Goal: Task Accomplishment & Management: Manage account settings

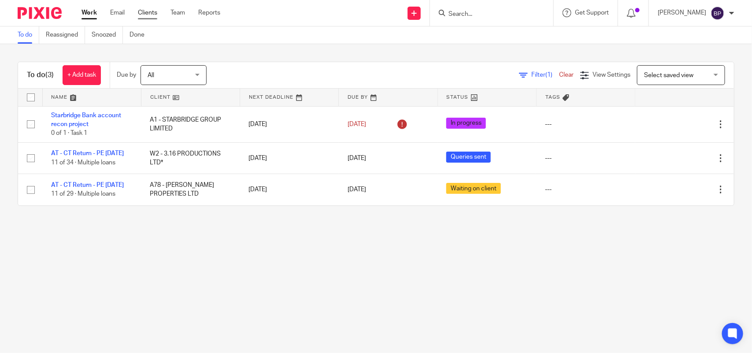
click at [144, 10] on link "Clients" at bounding box center [147, 12] width 19 height 9
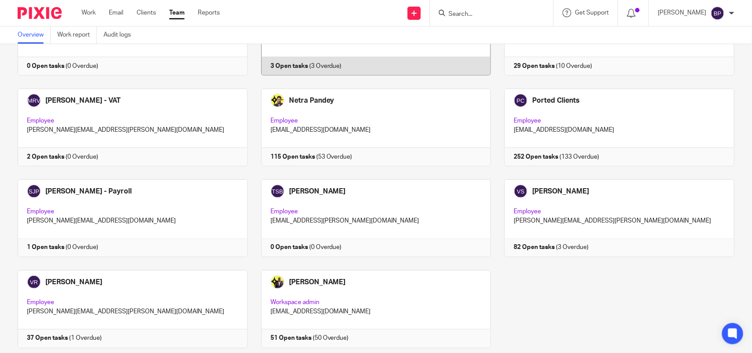
scroll to position [579, 0]
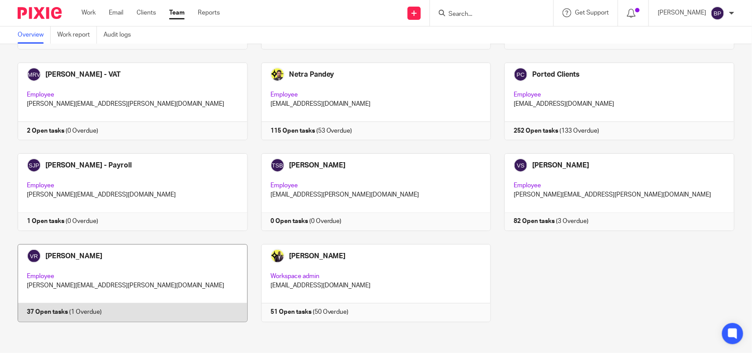
click at [161, 307] on link at bounding box center [125, 282] width 243 height 77
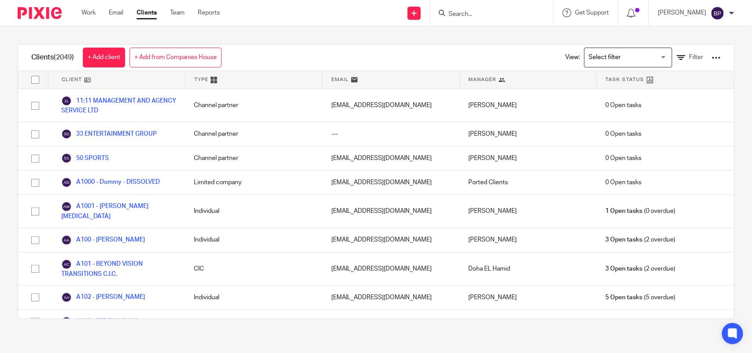
click at [472, 16] on input "Search" at bounding box center [486, 15] width 79 height 8
paste input "LIVING WRIGHT LTD"
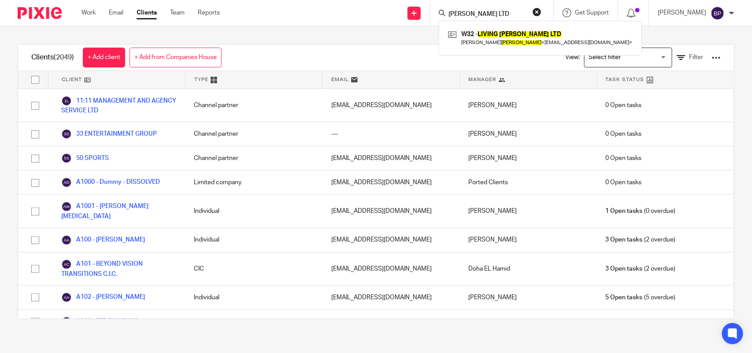
type input "LIVING WRIGHT LTD"
click at [521, 18] on form "LIVING WRIGHT LTD" at bounding box center [494, 12] width 94 height 11
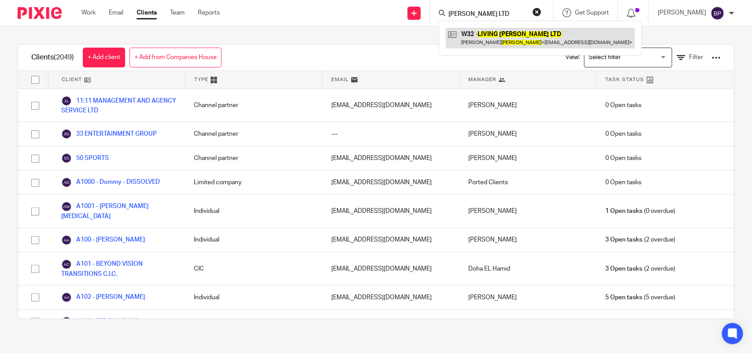
click at [516, 36] on link at bounding box center [540, 38] width 189 height 20
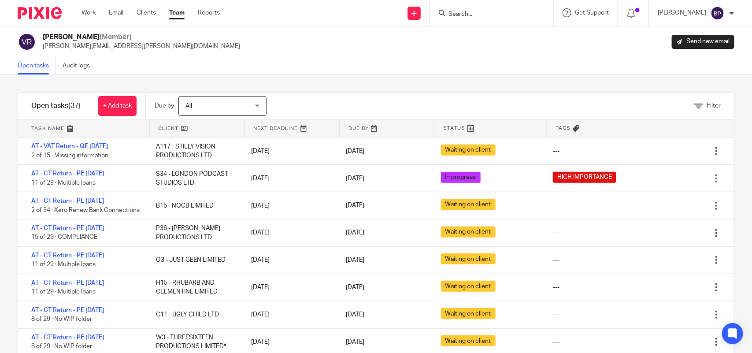
scroll to position [275, 0]
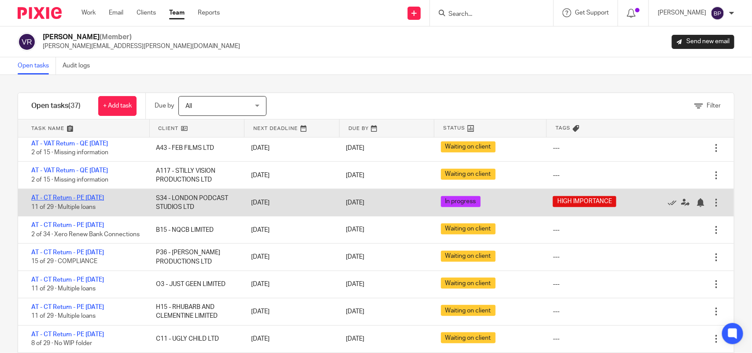
click at [104, 197] on link "AT - CT Return - PE [DATE]" at bounding box center [67, 198] width 73 height 6
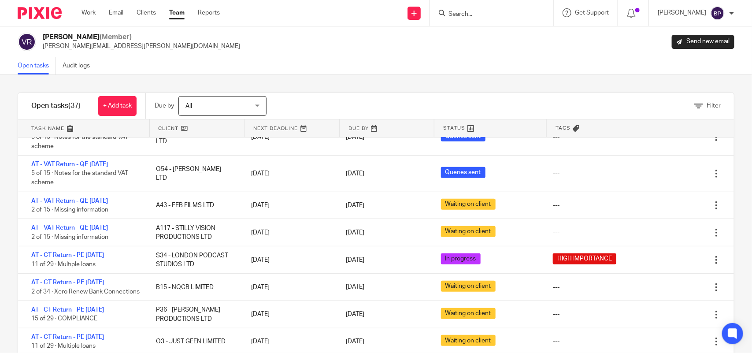
scroll to position [55, 0]
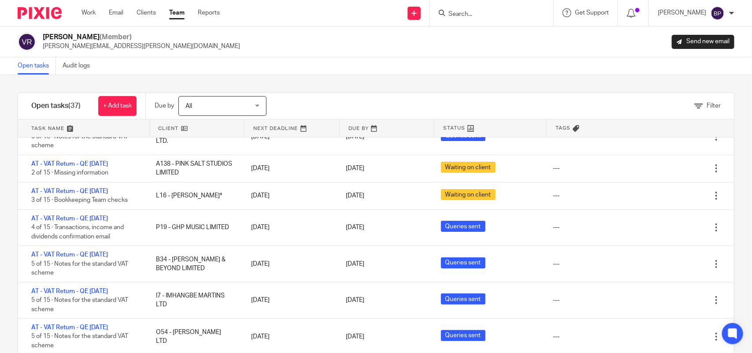
click at [31, 64] on link "Open tasks" at bounding box center [37, 65] width 38 height 17
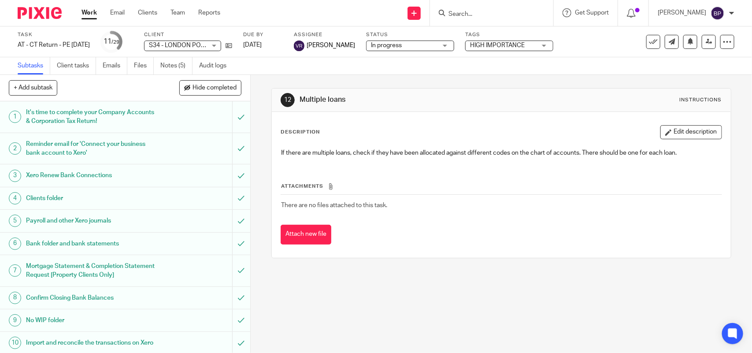
scroll to position [220, 0]
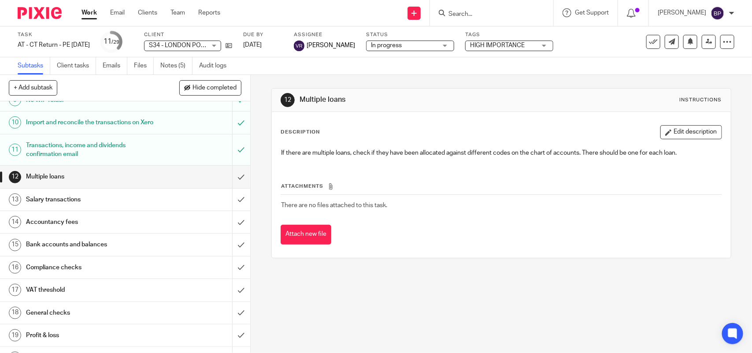
click at [399, 47] on span "In progress" at bounding box center [386, 45] width 31 height 6
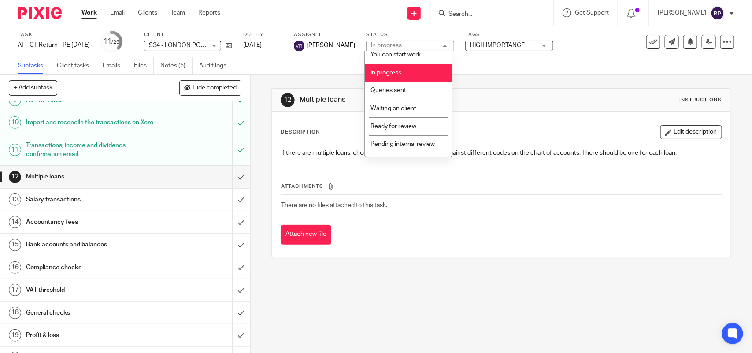
scroll to position [36, 0]
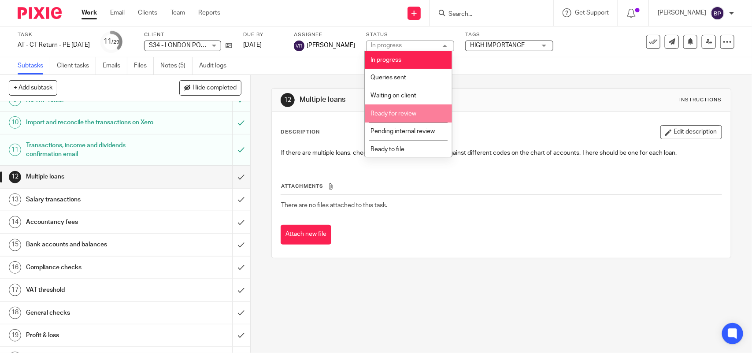
click at [416, 108] on li "Ready for review" at bounding box center [408, 113] width 87 height 18
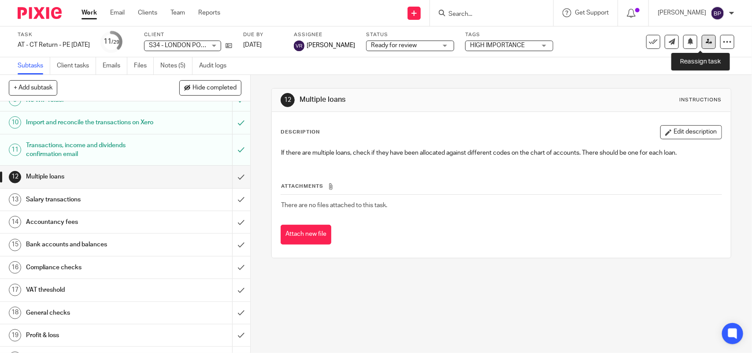
click at [705, 40] on icon at bounding box center [708, 41] width 7 height 7
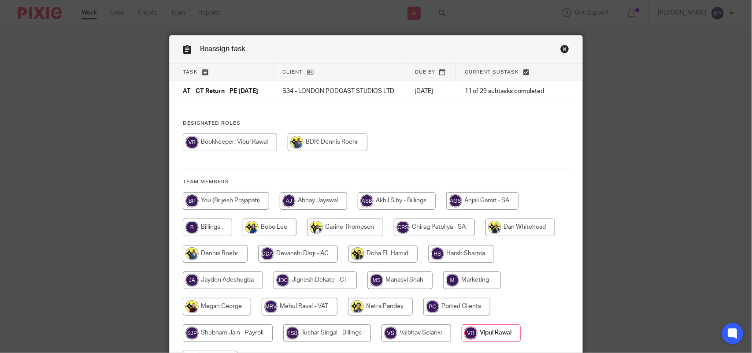
scroll to position [103, 0]
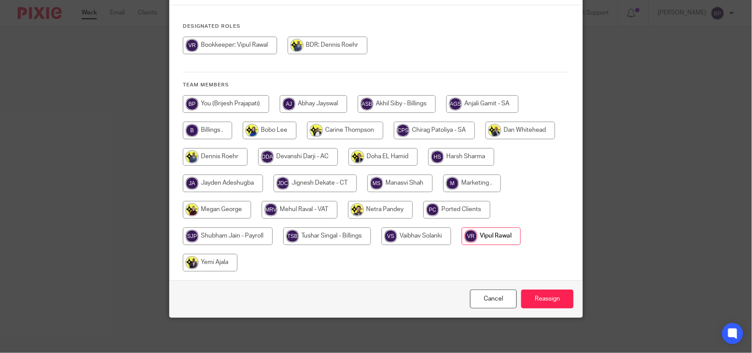
click at [324, 183] on input "radio" at bounding box center [314, 183] width 83 height 18
radio input "true"
click at [548, 300] on input "Reassign" at bounding box center [547, 298] width 52 height 19
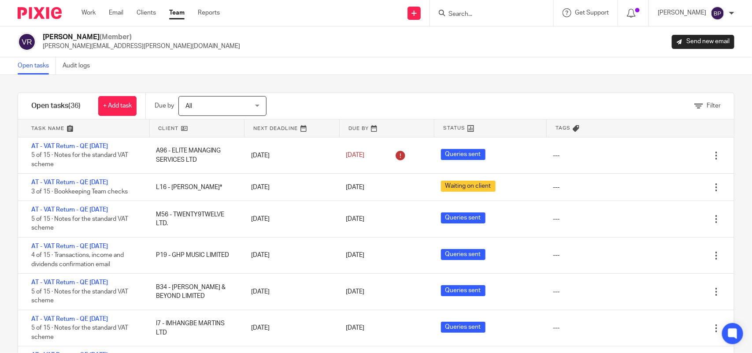
click at [325, 91] on div "Filter tasks Only show tasks matching all of these conditions 1 Client name Is …" at bounding box center [376, 214] width 752 height 278
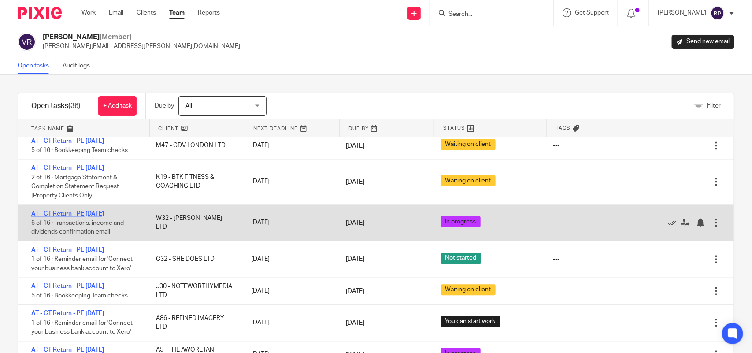
click at [100, 217] on link "AT - CT Return - PE [DATE]" at bounding box center [67, 213] width 73 height 6
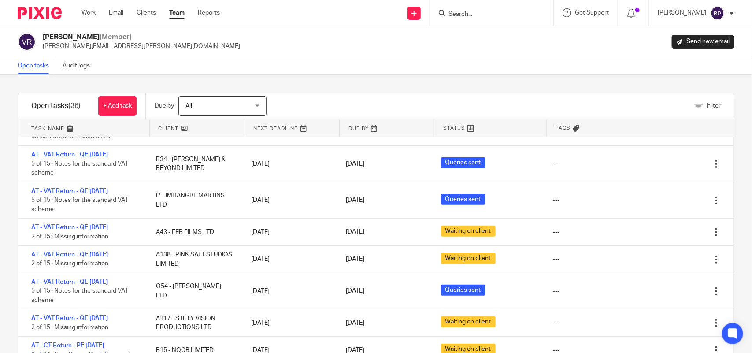
scroll to position [0, 0]
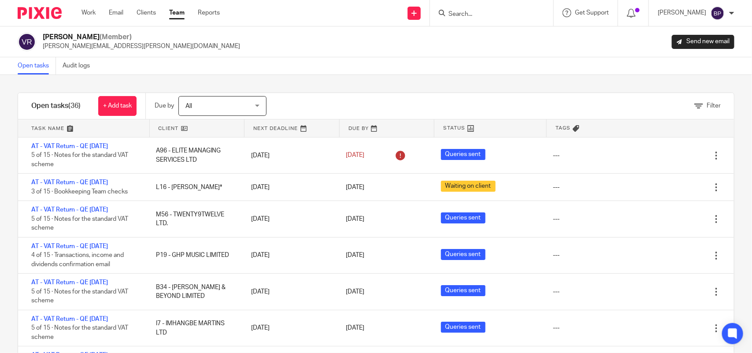
click at [33, 67] on link "Open tasks" at bounding box center [37, 65] width 38 height 17
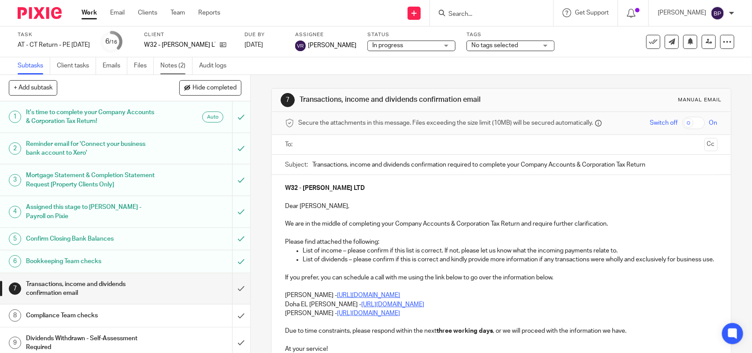
click at [176, 63] on link "Notes (2)" at bounding box center [176, 65] width 32 height 17
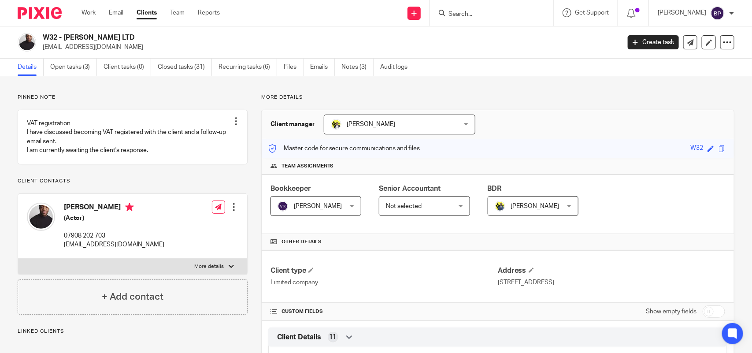
click at [144, 10] on link "Clients" at bounding box center [146, 12] width 20 height 9
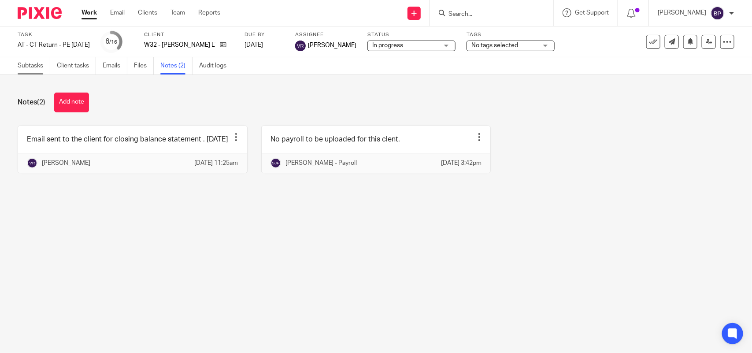
click at [32, 64] on link "Subtasks" at bounding box center [34, 65] width 33 height 17
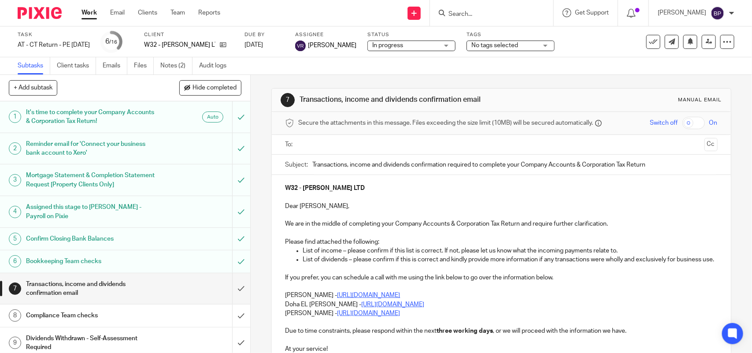
click at [397, 43] on span "In progress" at bounding box center [387, 45] width 31 height 6
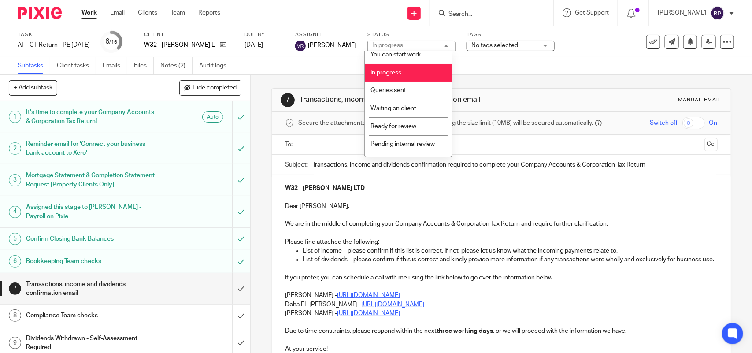
scroll to position [36, 0]
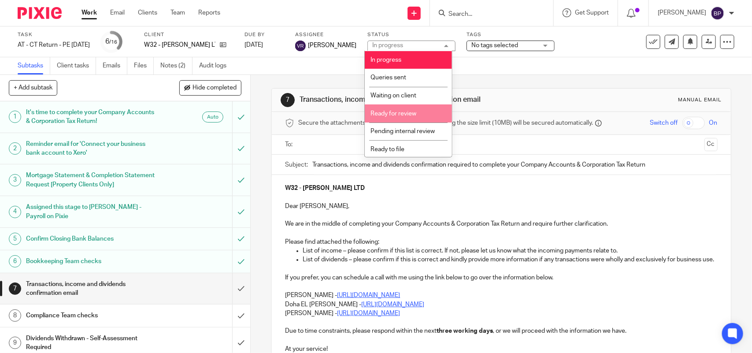
click at [407, 111] on span "Ready for review" at bounding box center [393, 114] width 46 height 6
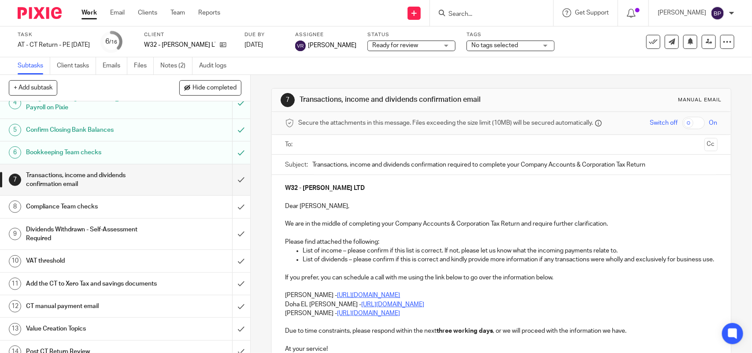
scroll to position [110, 0]
click at [223, 175] on input "submit" at bounding box center [125, 178] width 250 height 31
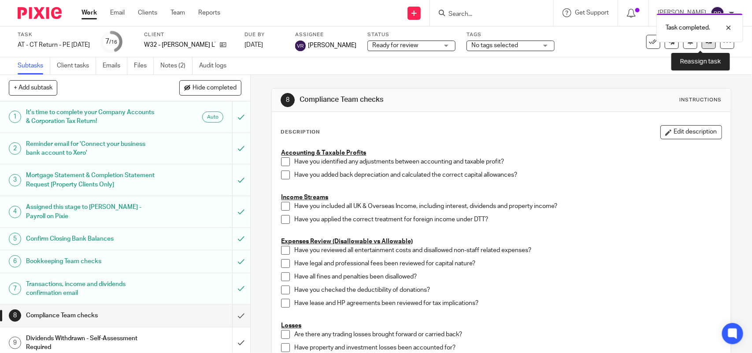
click at [701, 46] on link at bounding box center [708, 42] width 14 height 14
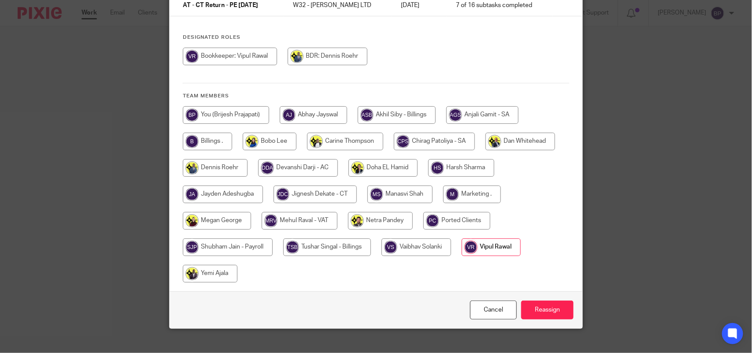
scroll to position [97, 0]
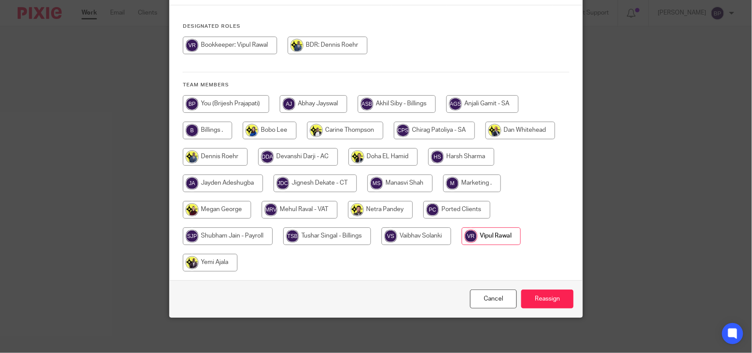
click at [332, 173] on div at bounding box center [376, 187] width 386 height 185
click at [324, 188] on input "radio" at bounding box center [314, 183] width 83 height 18
radio input "true"
click at [542, 291] on input "Reassign" at bounding box center [547, 298] width 52 height 19
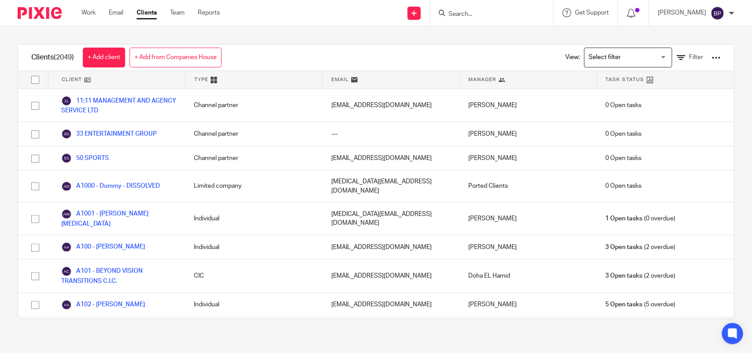
click at [494, 15] on input "Search" at bounding box center [486, 15] width 79 height 8
paste input "THE AWORETAN GROUP LTD"
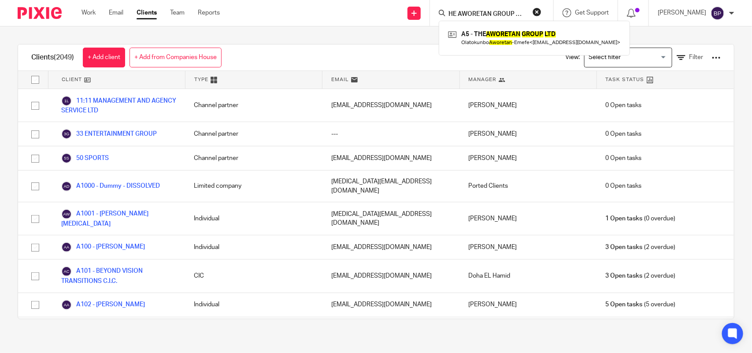
type input "THE AWORETAN GROUP LTD"
click at [536, 14] on button "reset" at bounding box center [536, 11] width 9 height 9
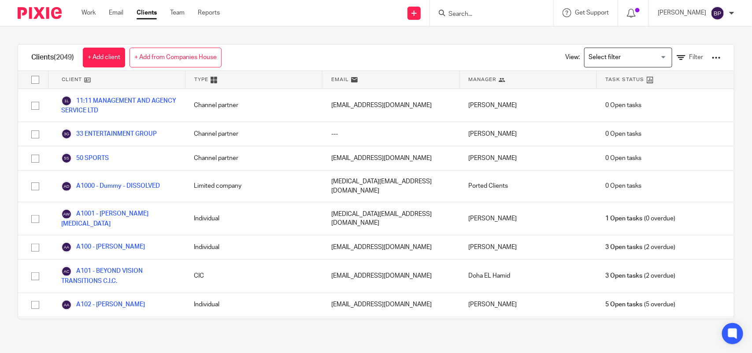
click at [493, 18] on input "Search" at bounding box center [486, 15] width 79 height 8
click at [493, 13] on input "Search" at bounding box center [486, 15] width 79 height 8
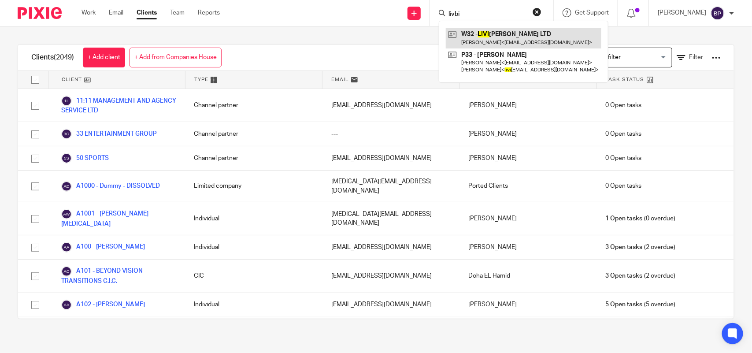
type input "livbi"
click at [505, 33] on link at bounding box center [523, 38] width 155 height 20
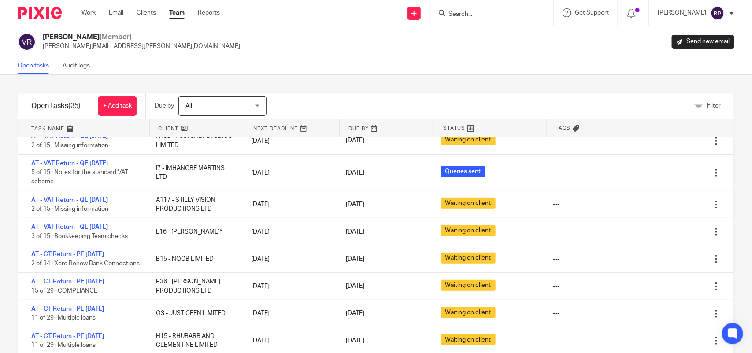
scroll to position [220, 0]
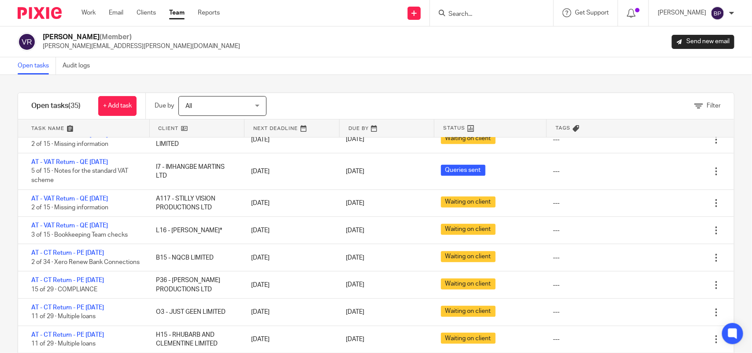
click at [447, 80] on div "Filter tasks Only show tasks matching all of these conditions 1 Client name Is …" at bounding box center [376, 214] width 752 height 278
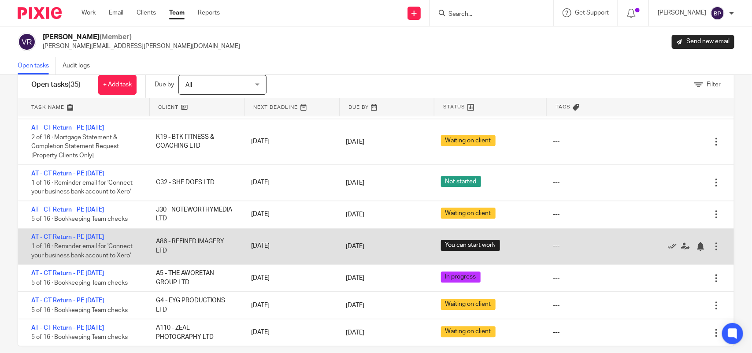
scroll to position [32, 0]
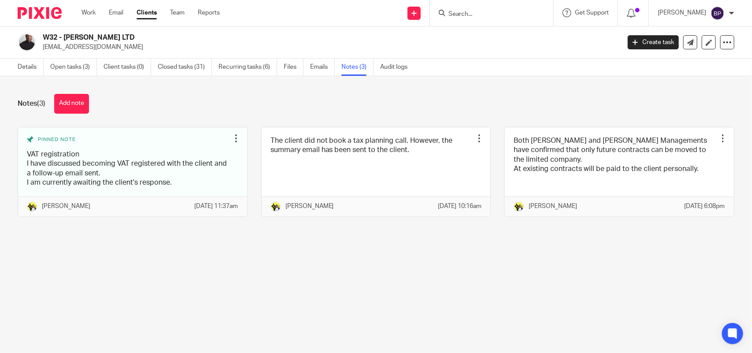
click at [462, 11] on input "Search" at bounding box center [486, 15] width 79 height 8
click at [483, 14] on input "Search" at bounding box center [486, 15] width 79 height 8
paste input "THE AWORETAN GROUP LTD"
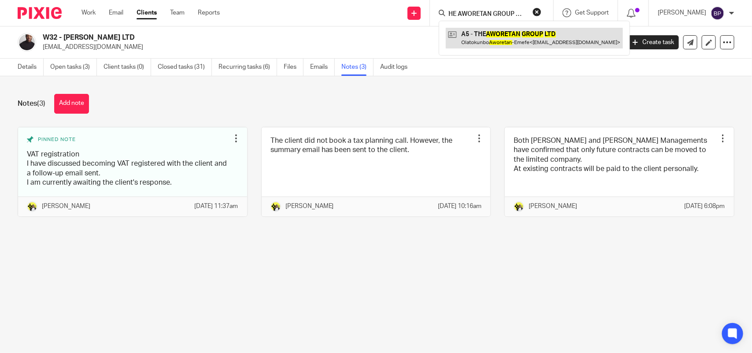
type input "THE AWORETAN GROUP LTD"
click at [486, 33] on link at bounding box center [534, 38] width 177 height 20
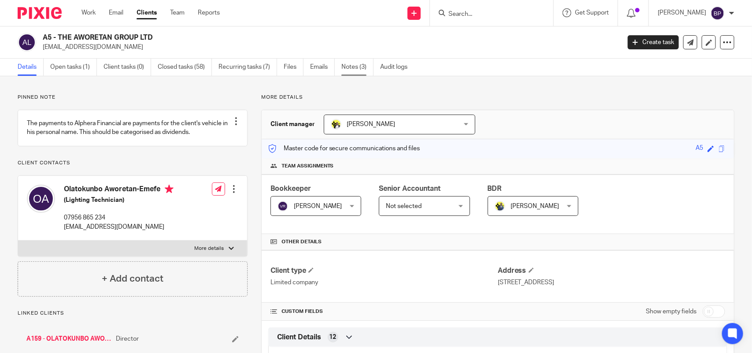
click at [360, 71] on link "Notes (3)" at bounding box center [357, 67] width 32 height 17
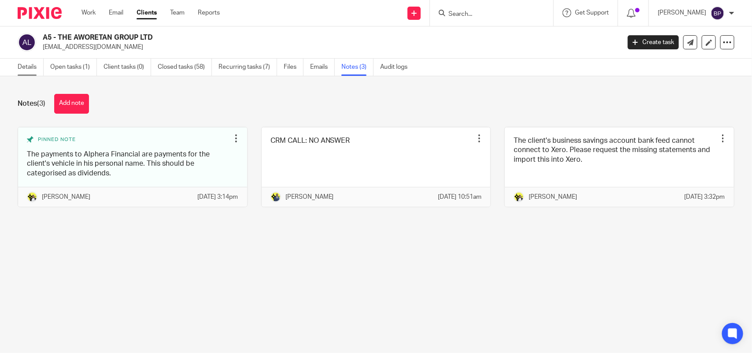
click at [30, 65] on link "Details" at bounding box center [31, 67] width 26 height 17
